Goal: Obtain resource: Download file/media

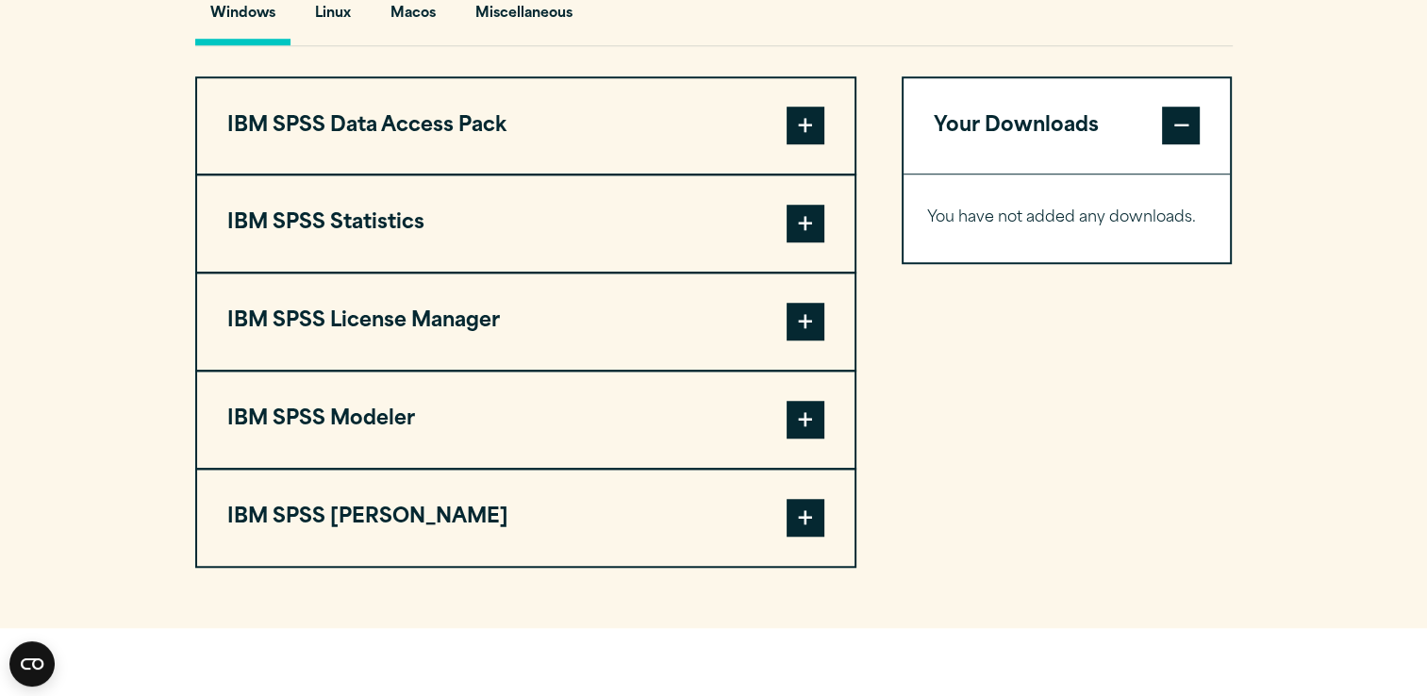
scroll to position [1422, 0]
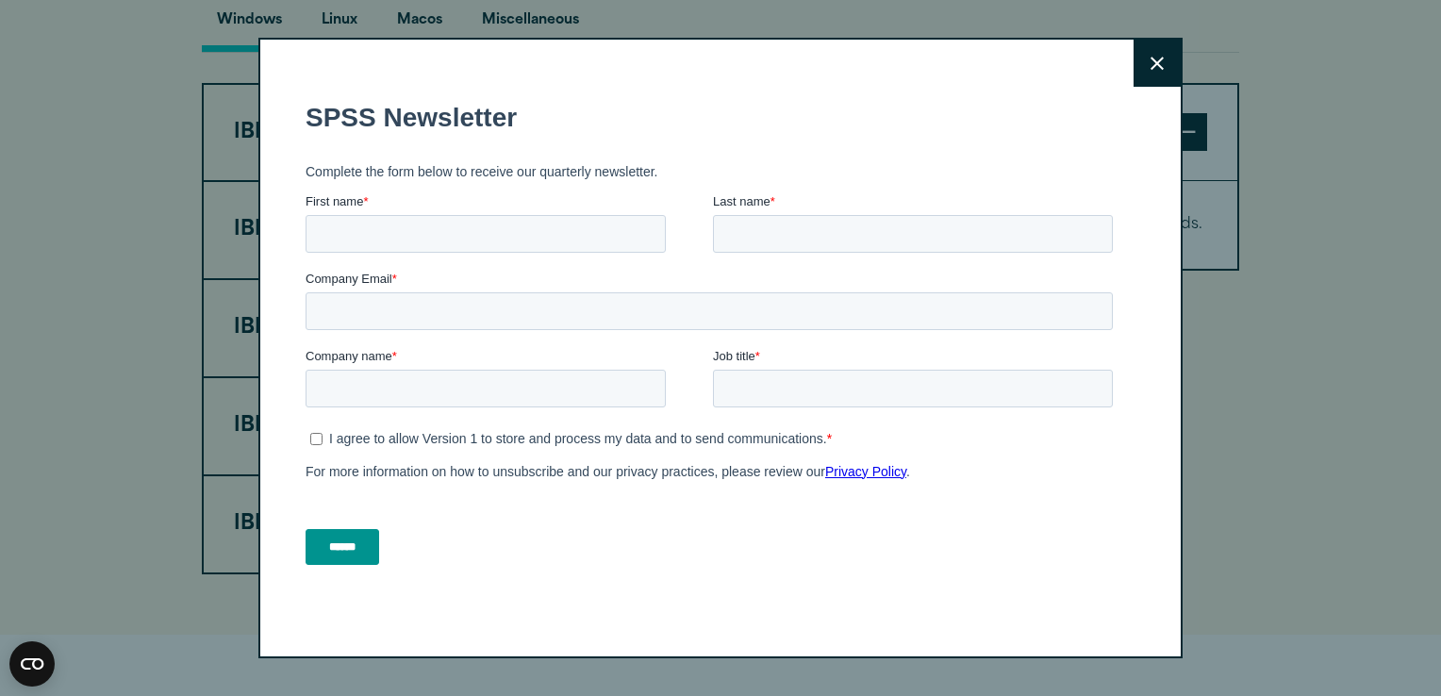
click at [1154, 61] on icon at bounding box center [1157, 64] width 13 height 14
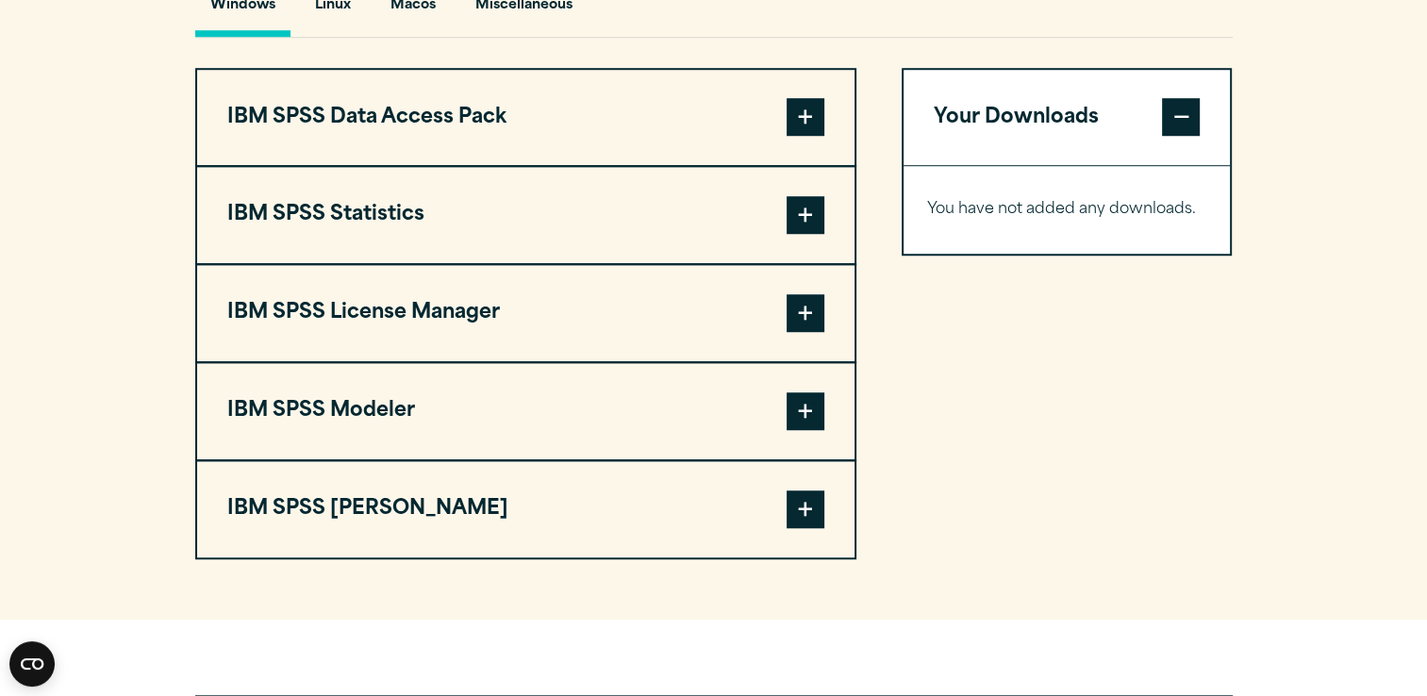
scroll to position [1410, 0]
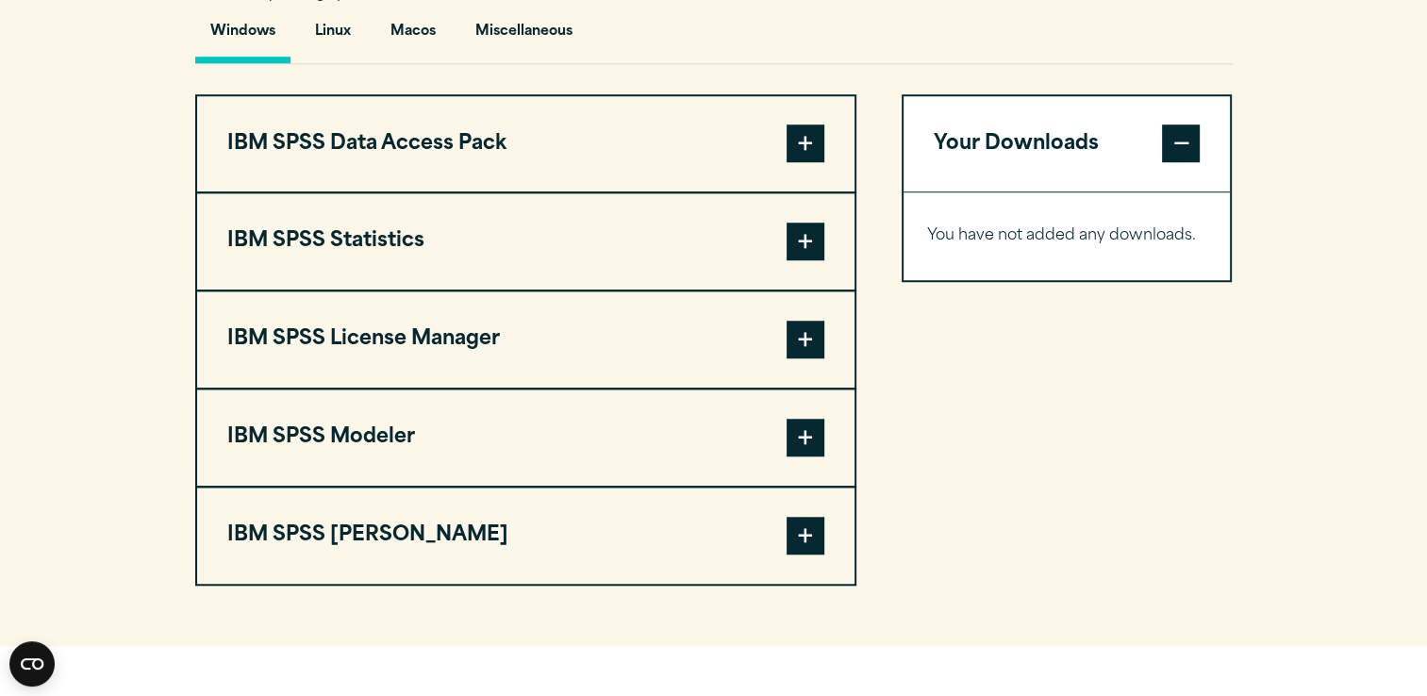
click at [807, 162] on span at bounding box center [806, 144] width 38 height 38
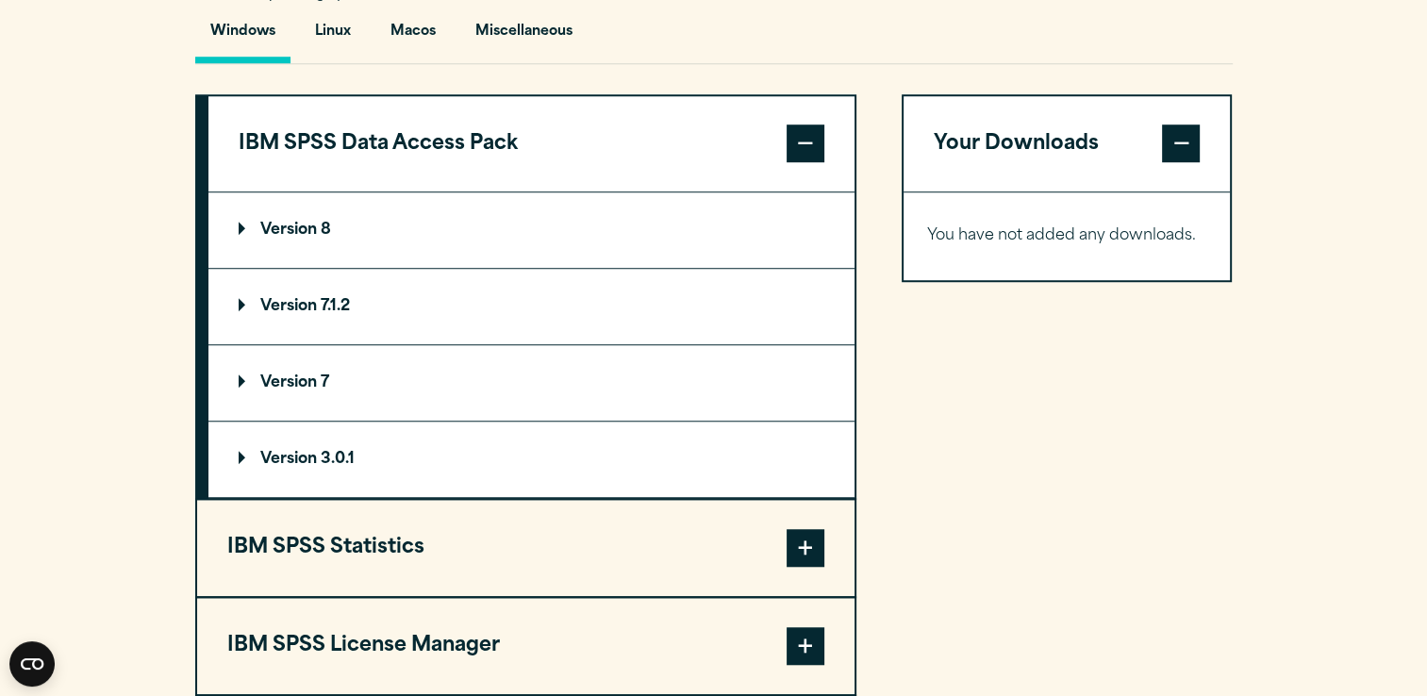
click at [796, 567] on span at bounding box center [806, 548] width 38 height 38
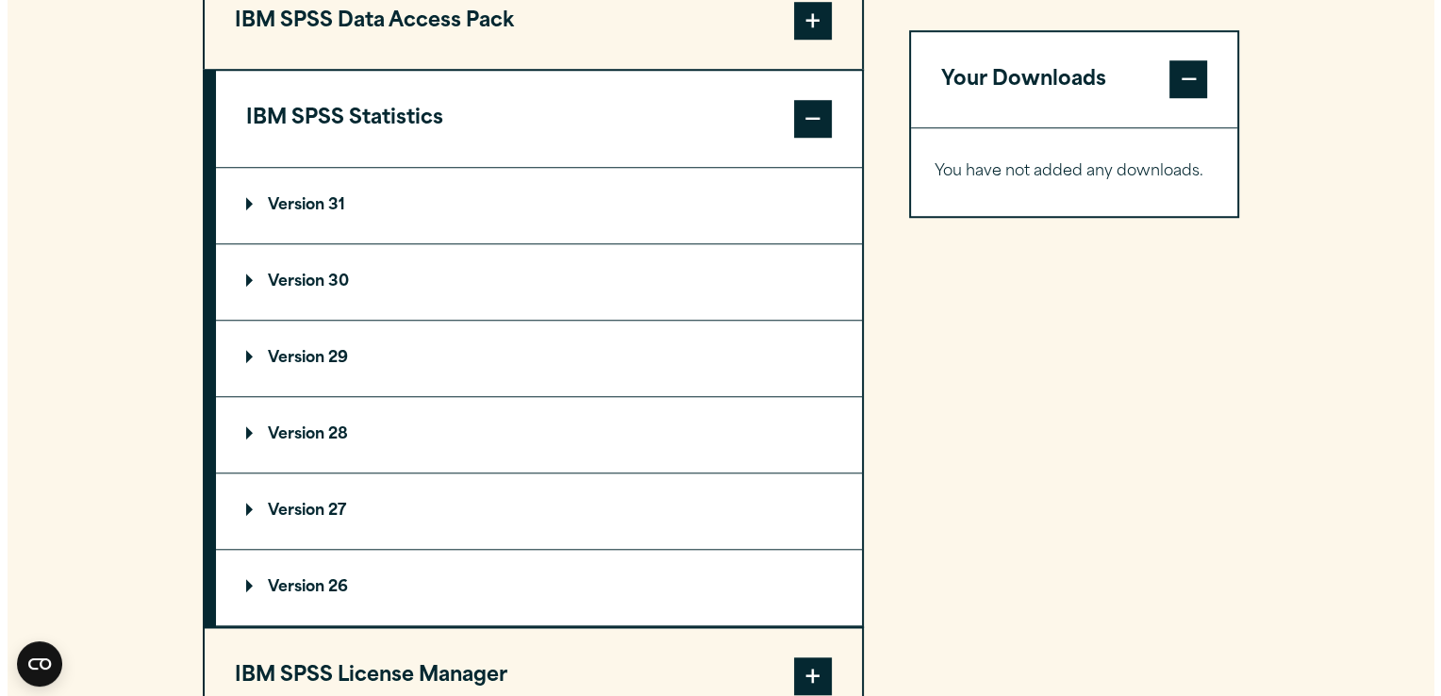
scroll to position [1589, 0]
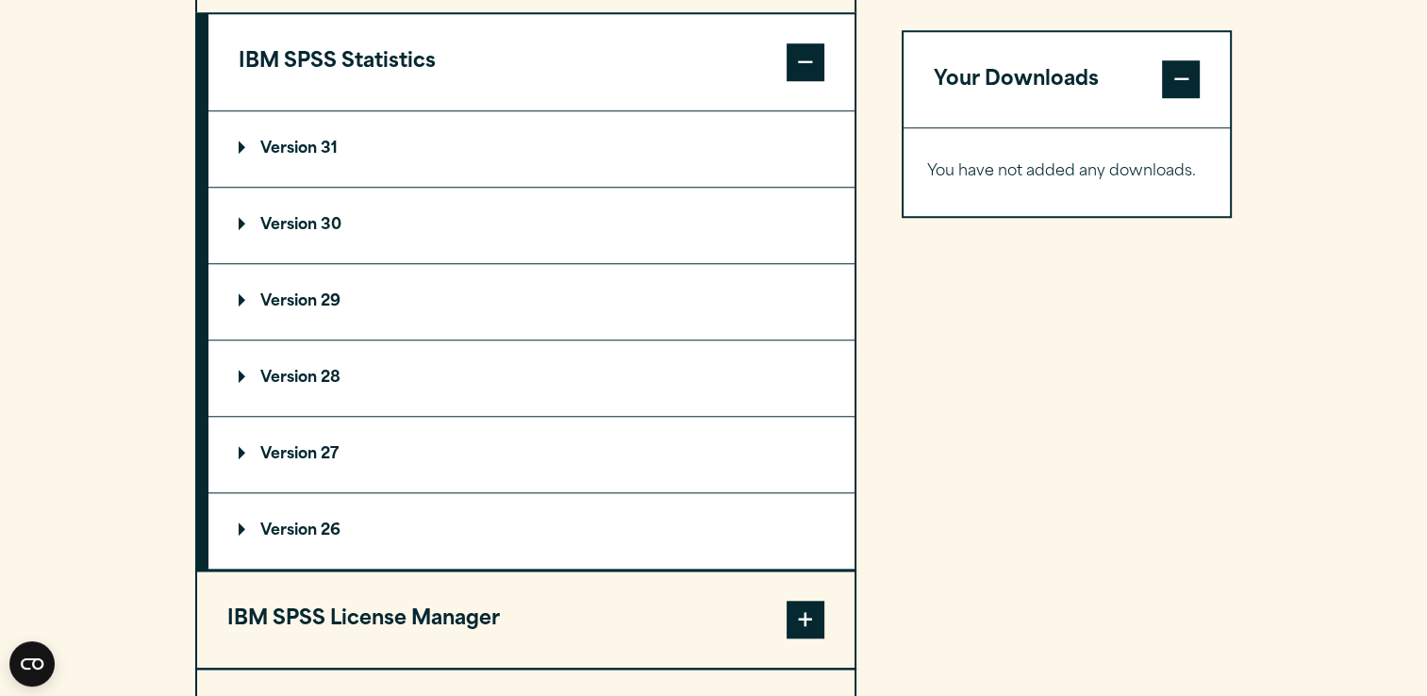
click at [381, 263] on summary "Version 30" at bounding box center [531, 225] width 646 height 75
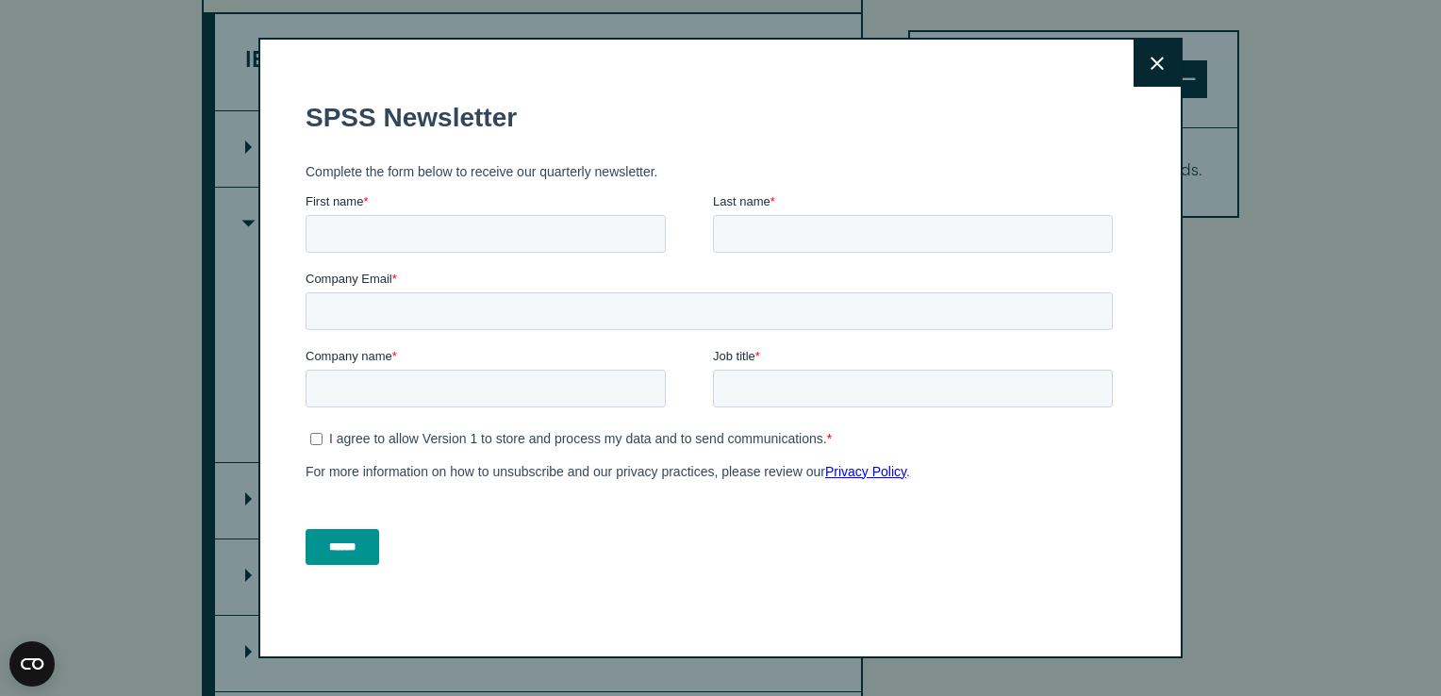
click at [1140, 55] on button "Close" at bounding box center [1157, 63] width 47 height 47
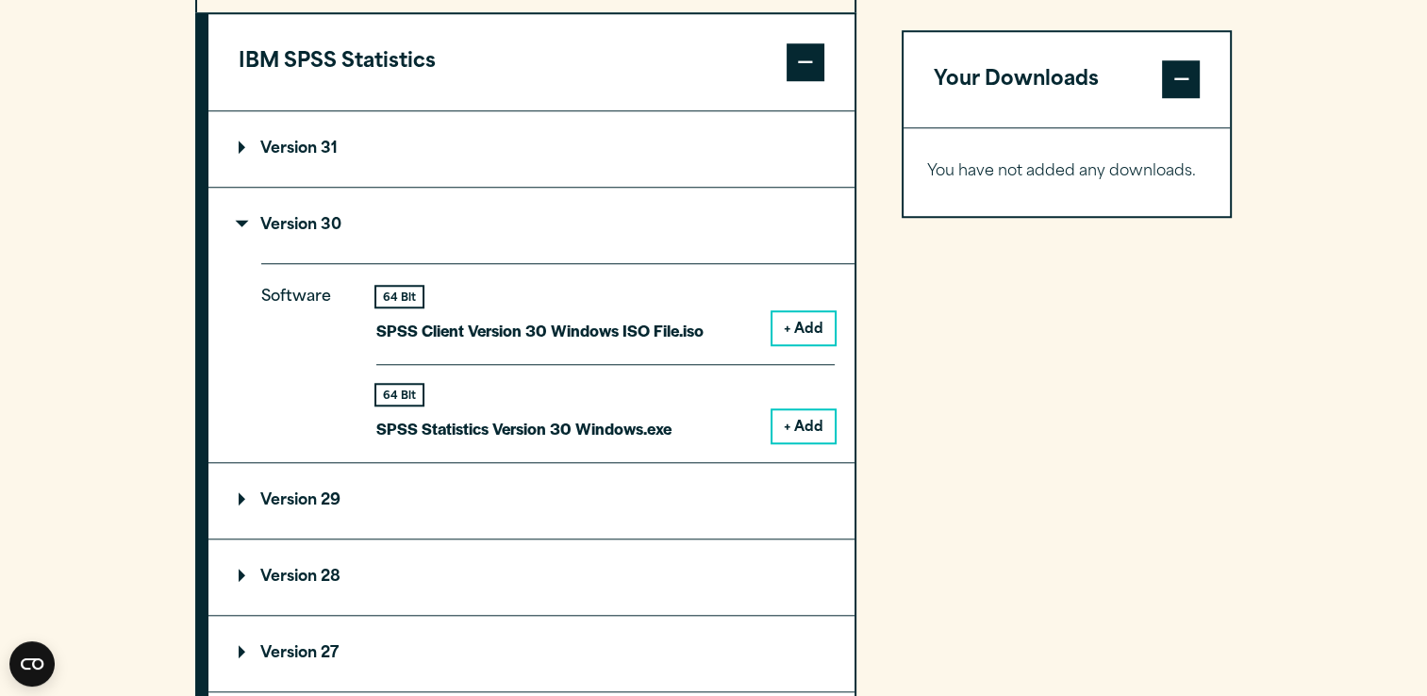
click at [790, 442] on button "+ Add" at bounding box center [804, 426] width 62 height 32
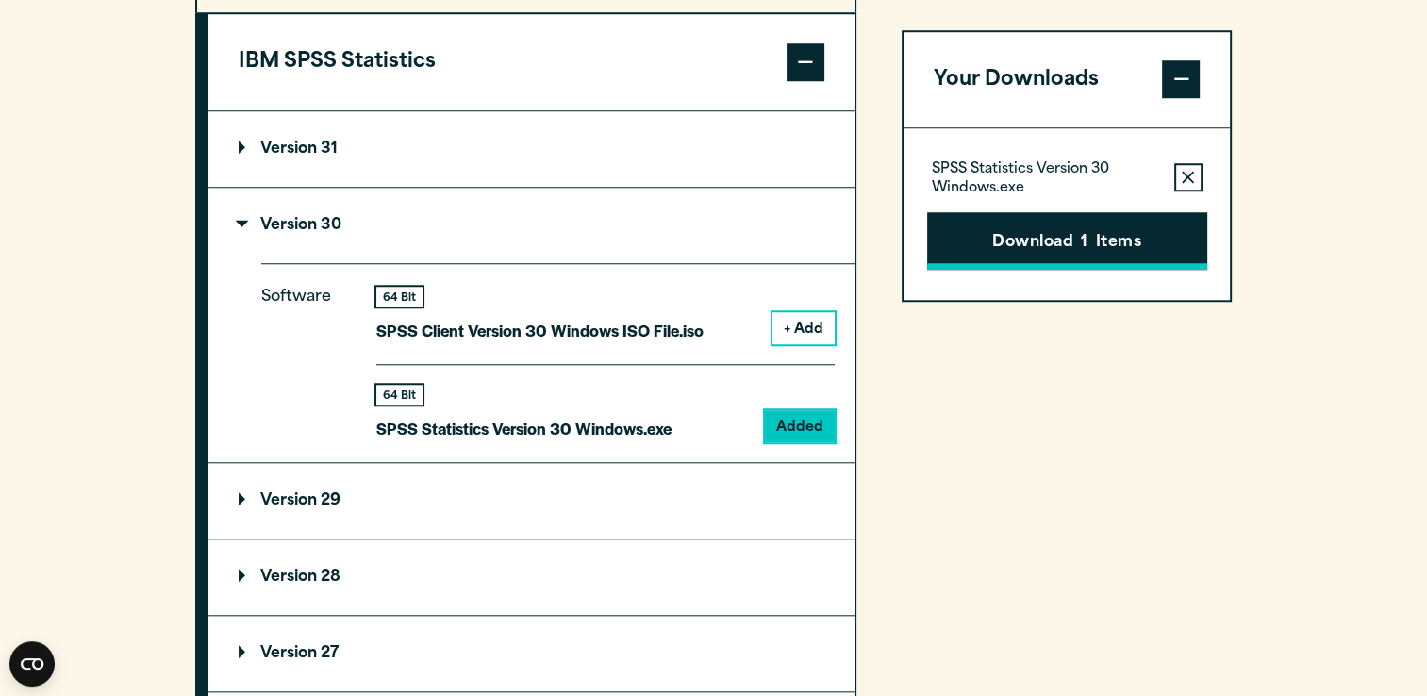
click at [1081, 237] on span "1" at bounding box center [1084, 243] width 7 height 25
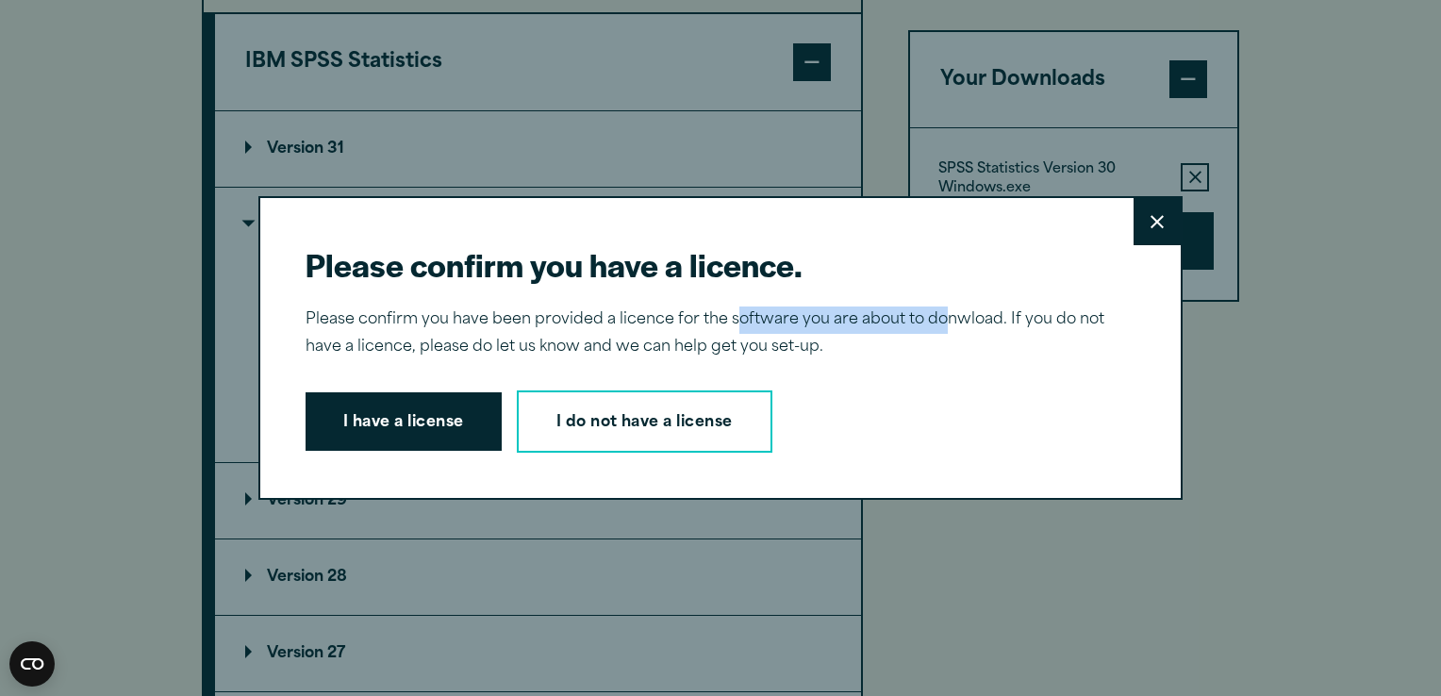
drag, startPoint x: 731, startPoint y: 319, endPoint x: 936, endPoint y: 330, distance: 205.0
click at [936, 330] on p "Please confirm you have been provided a licence for the software you are about …" at bounding box center [713, 334] width 815 height 55
drag, startPoint x: 936, startPoint y: 330, endPoint x: 833, endPoint y: 360, distance: 107.2
click at [833, 360] on p "Please confirm you have been provided a licence for the software you are about …" at bounding box center [713, 334] width 815 height 55
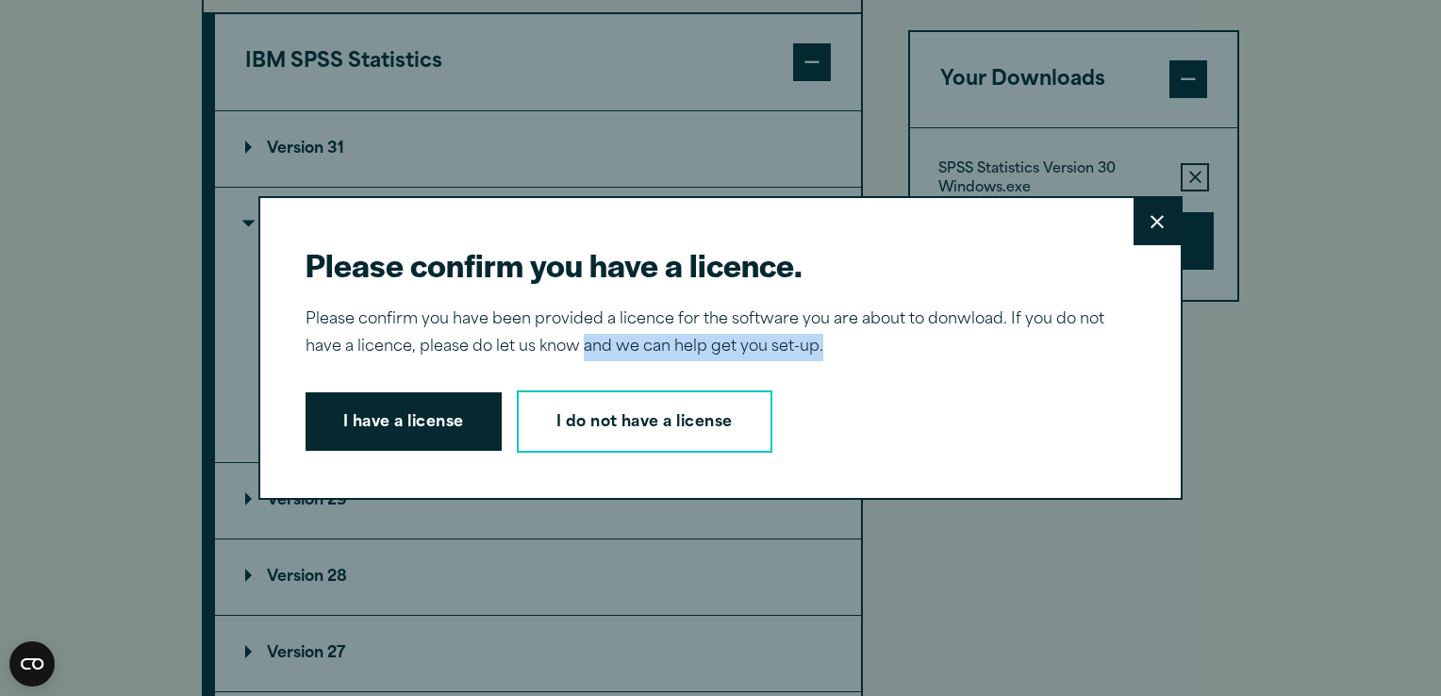
drag, startPoint x: 823, startPoint y: 348, endPoint x: 577, endPoint y: 341, distance: 245.3
click at [577, 341] on p "Please confirm you have been provided a licence for the software you are about …" at bounding box center [713, 334] width 815 height 55
drag, startPoint x: 577, startPoint y: 341, endPoint x: 452, endPoint y: 324, distance: 126.7
click at [452, 324] on p "Please confirm you have been provided a licence for the software you are about …" at bounding box center [713, 334] width 815 height 55
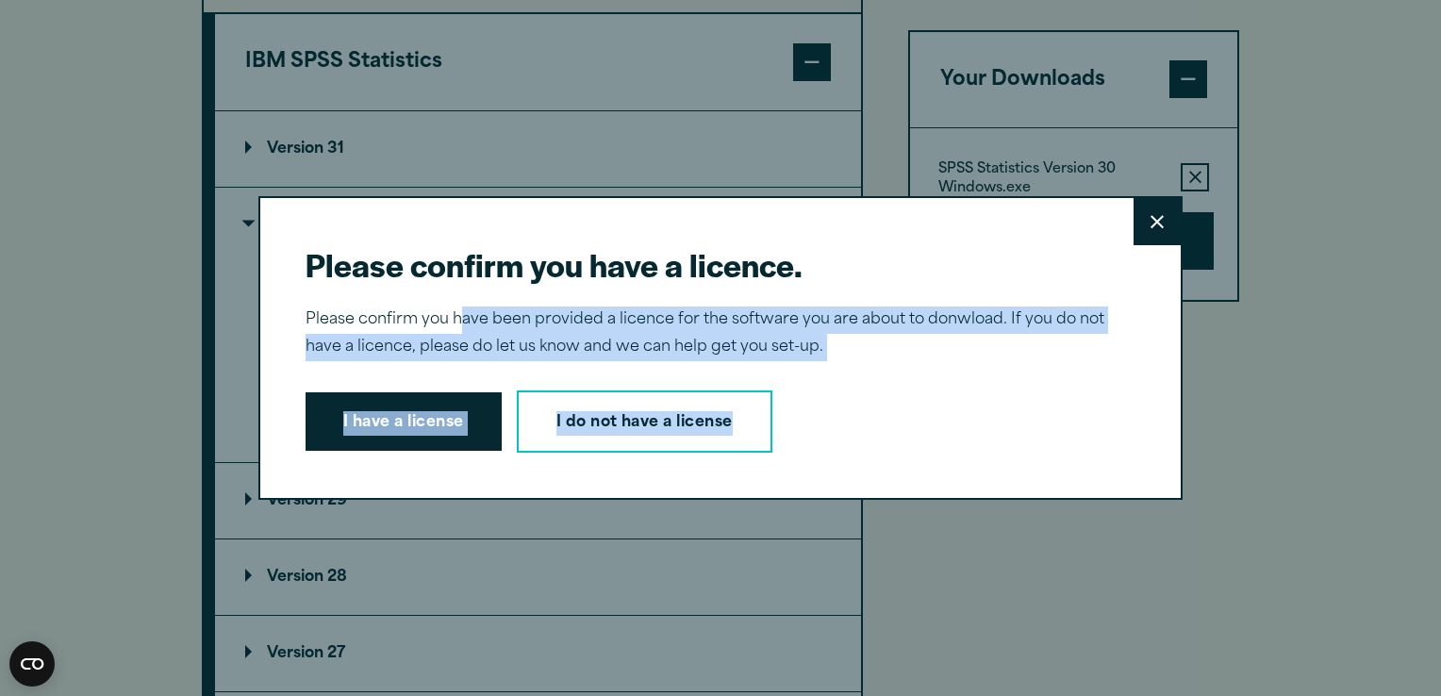
drag, startPoint x: 451, startPoint y: 314, endPoint x: 827, endPoint y: 361, distance: 379.3
click at [827, 361] on div "Please confirm you have a licence. Close Please confirm you have been provided …" at bounding box center [720, 348] width 924 height 304
drag, startPoint x: 827, startPoint y: 361, endPoint x: 691, endPoint y: 419, distance: 147.5
click at [691, 419] on link "I do not have a license" at bounding box center [645, 422] width 256 height 62
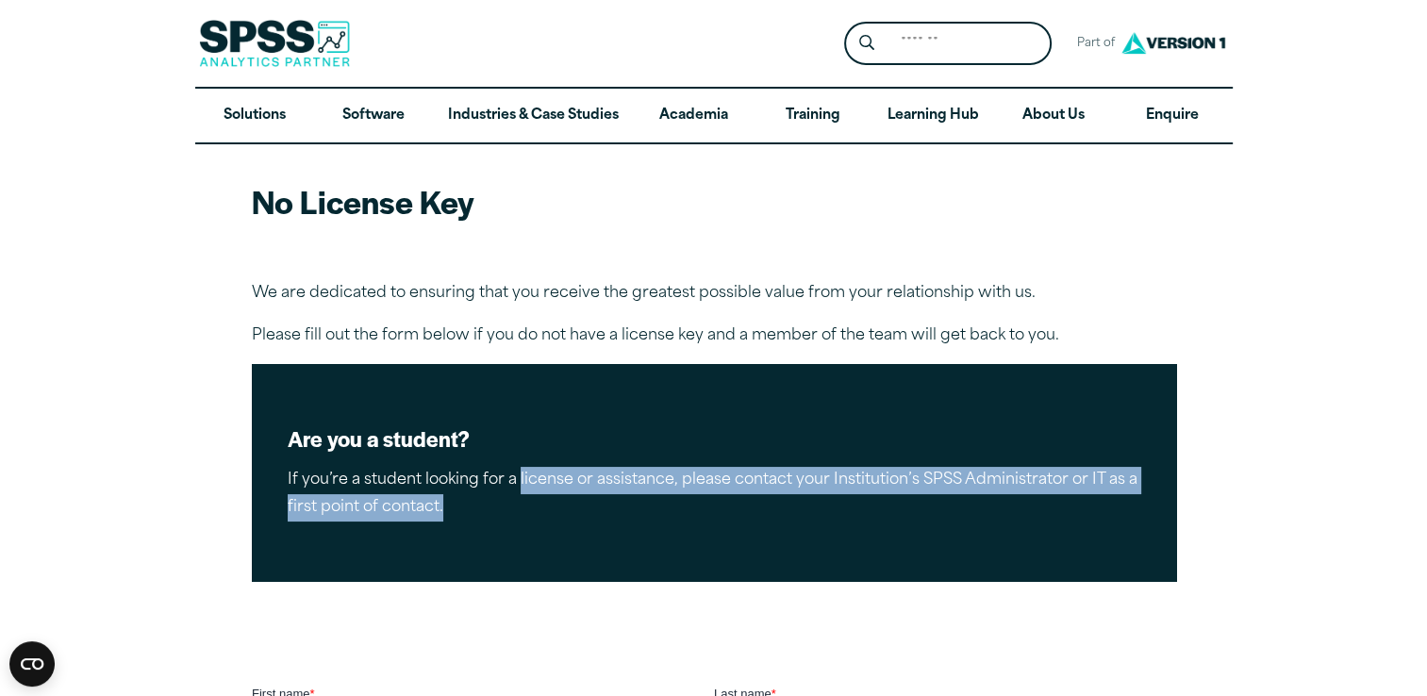
drag, startPoint x: 516, startPoint y: 484, endPoint x: 805, endPoint y: 528, distance: 292.0
click at [805, 528] on div "Are you a student? If you’re a student looking for a license or assistance, ple…" at bounding box center [714, 472] width 924 height 217
drag, startPoint x: 805, startPoint y: 528, endPoint x: 790, endPoint y: 527, distance: 15.1
click at [790, 527] on div "Are you a student? If you’re a student looking for a license or assistance, ple…" at bounding box center [714, 472] width 924 height 217
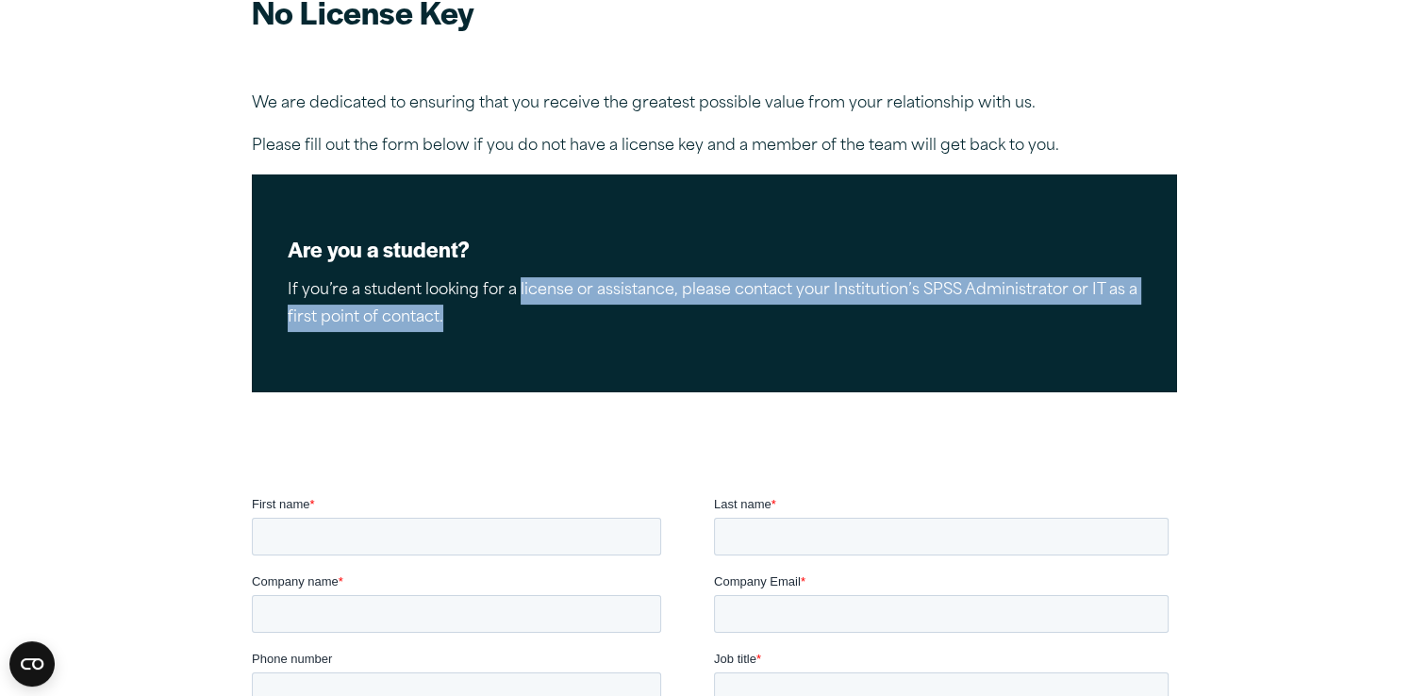
scroll to position [166, 0]
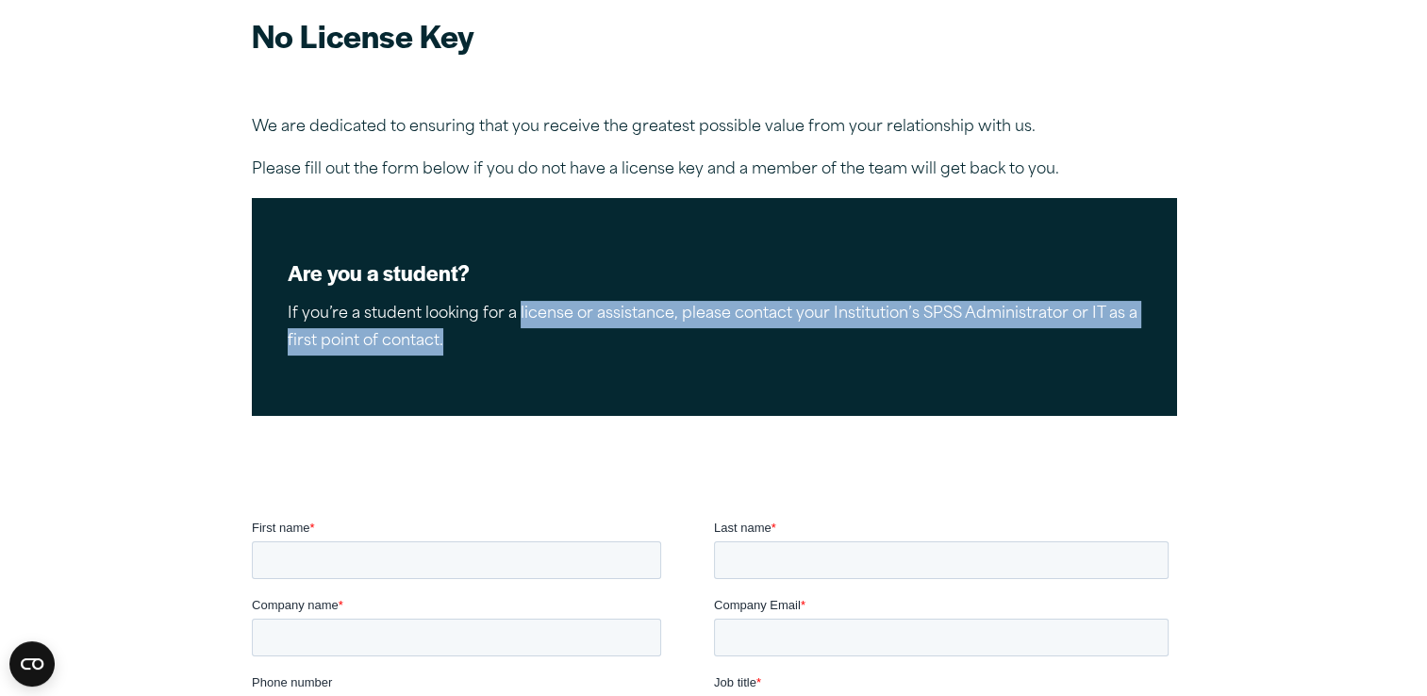
click at [767, 397] on div "Are you a student? If you’re a student looking for a license or assistance, ple…" at bounding box center [714, 306] width 924 height 217
